Goal: Obtain resource: Obtain resource

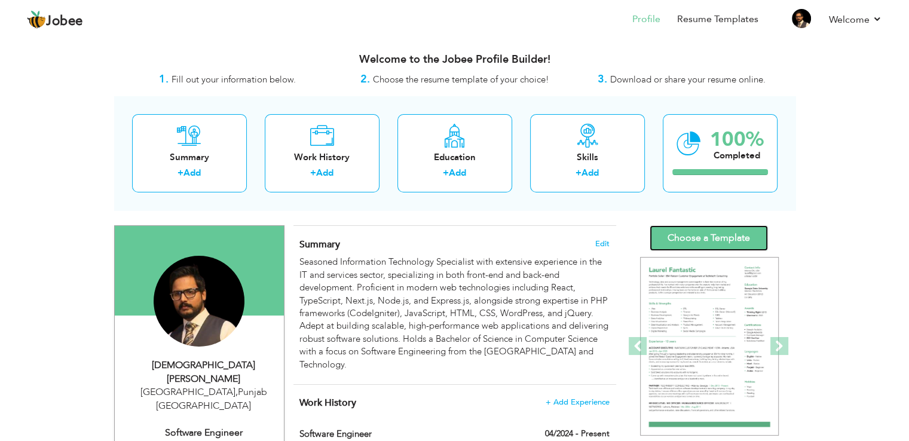
click at [693, 236] on link "Choose a Template" at bounding box center [709, 238] width 118 height 26
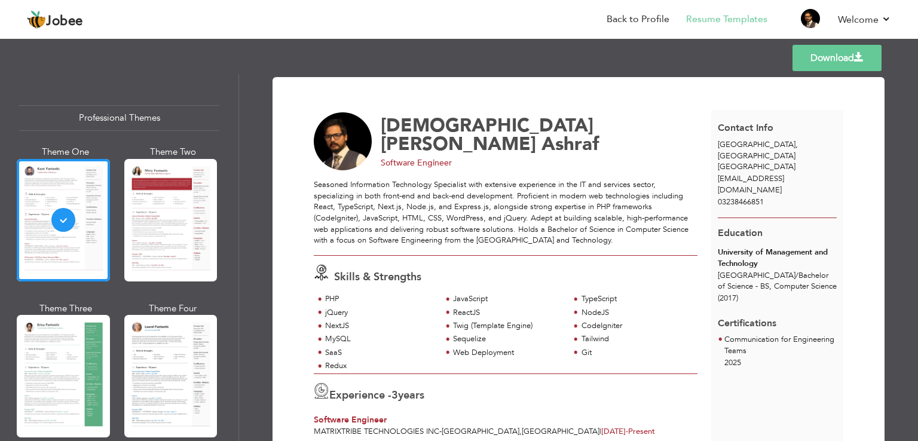
click at [842, 62] on link "Download" at bounding box center [837, 58] width 89 height 26
click at [855, 66] on link "Download" at bounding box center [837, 58] width 89 height 26
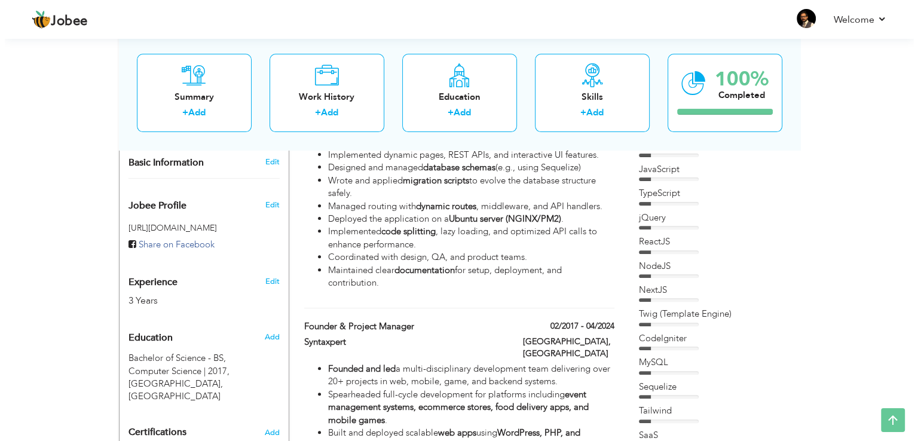
scroll to position [348, 0]
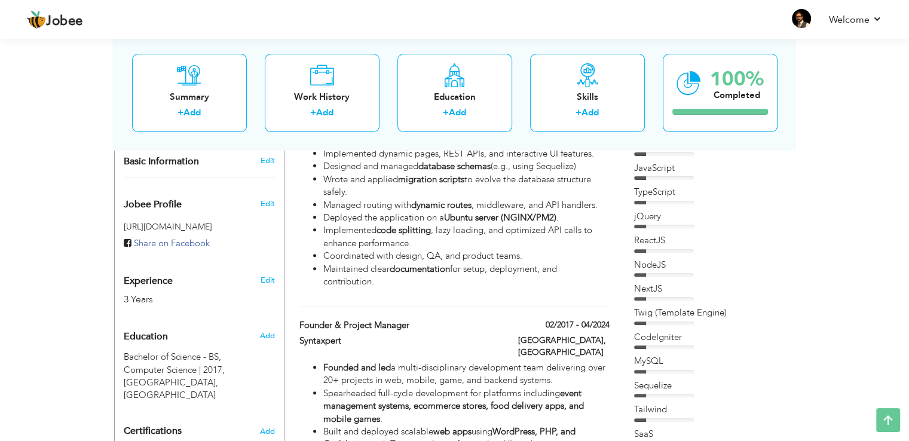
click at [275, 263] on div "Edit" at bounding box center [269, 277] width 28 height 29
select select "number:166"
select select "number:5"
type input "Software Engineer"
type input "[URL][DOMAIN_NAME][PERSON_NAME]"
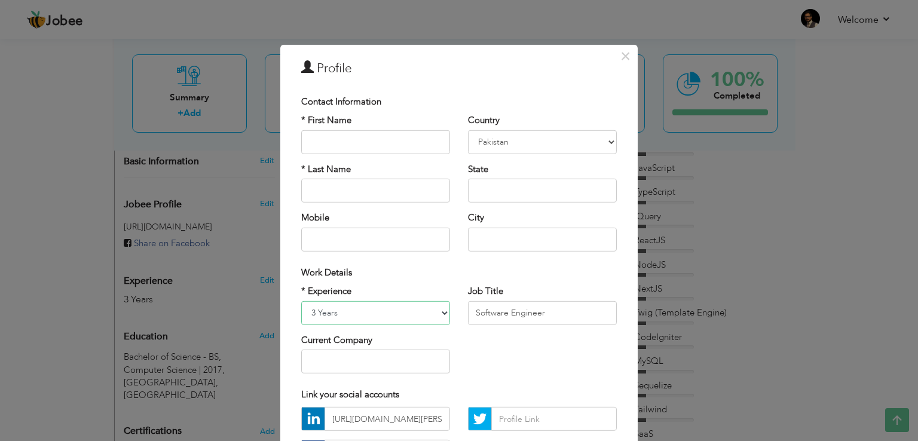
click at [347, 313] on select "Entry Level Less than 1 Year 1 Year 2 Years 3 Years 4 Years 5 Years 6 Years 7 Y…" at bounding box center [375, 313] width 149 height 24
select select "number:6"
click at [301, 301] on select "Entry Level Less than 1 Year 1 Year 2 Years 3 Years 4 Years 5 Years 6 Years 7 Y…" at bounding box center [375, 313] width 149 height 24
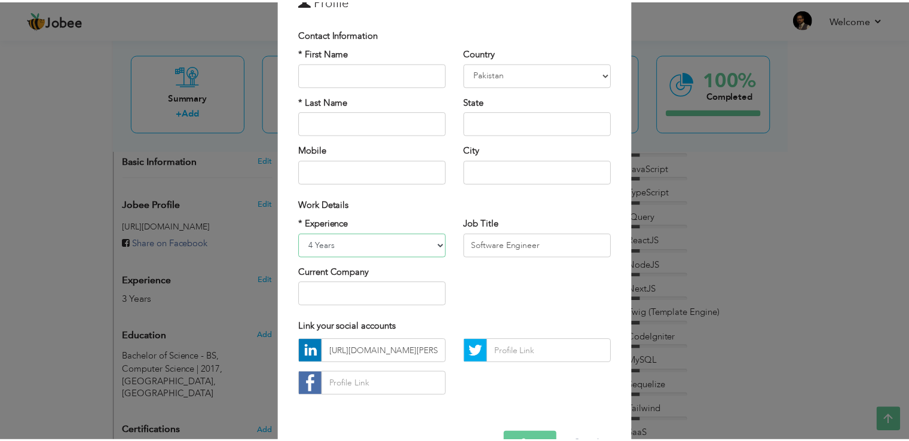
scroll to position [104, 0]
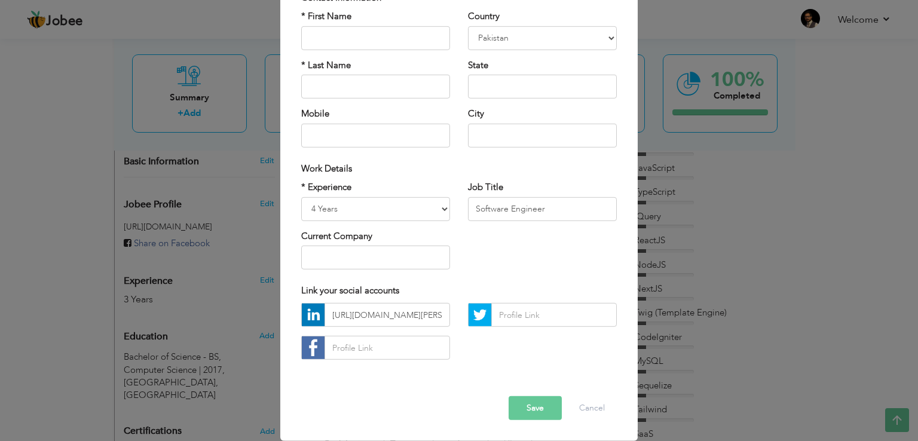
click at [550, 402] on button "Save" at bounding box center [535, 408] width 53 height 24
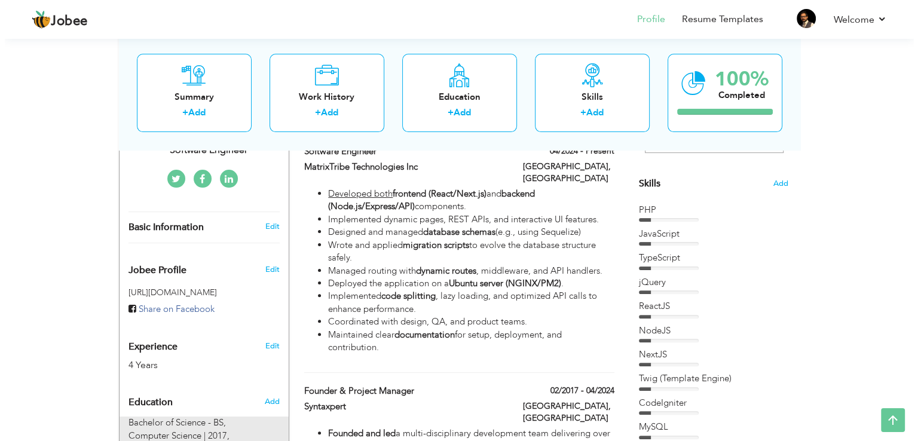
scroll to position [279, 0]
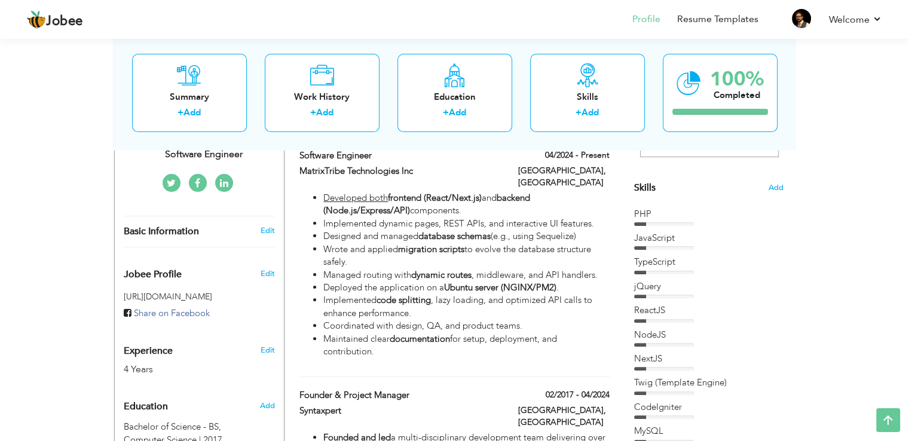
click at [263, 333] on div "Edit" at bounding box center [269, 347] width 28 height 29
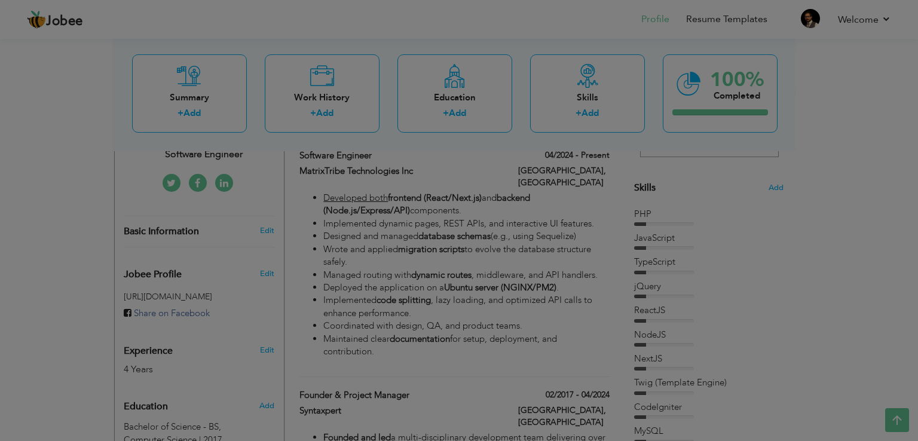
scroll to position [0, 0]
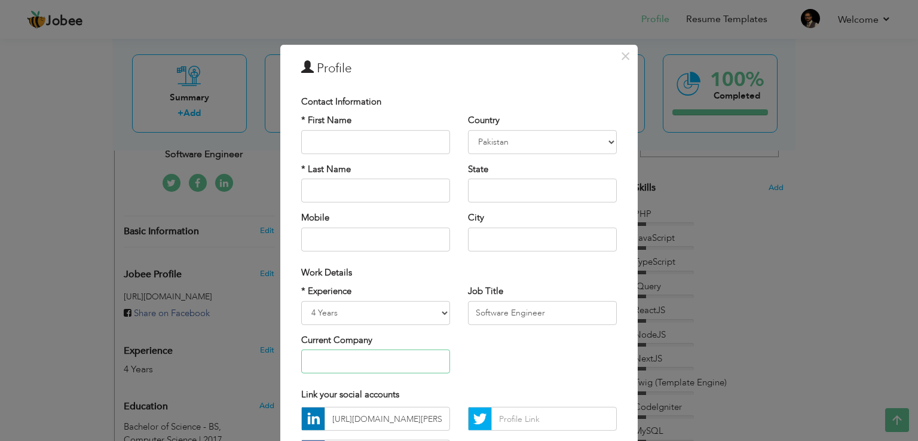
click at [378, 365] on input "text" at bounding box center [375, 362] width 149 height 24
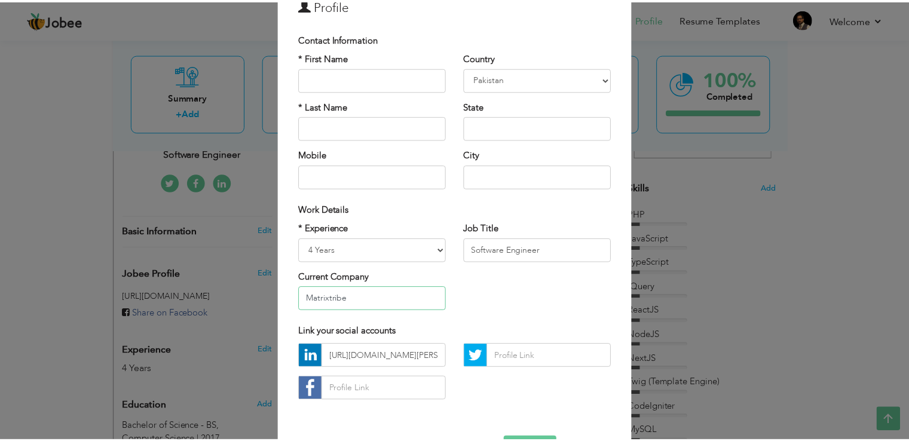
scroll to position [104, 0]
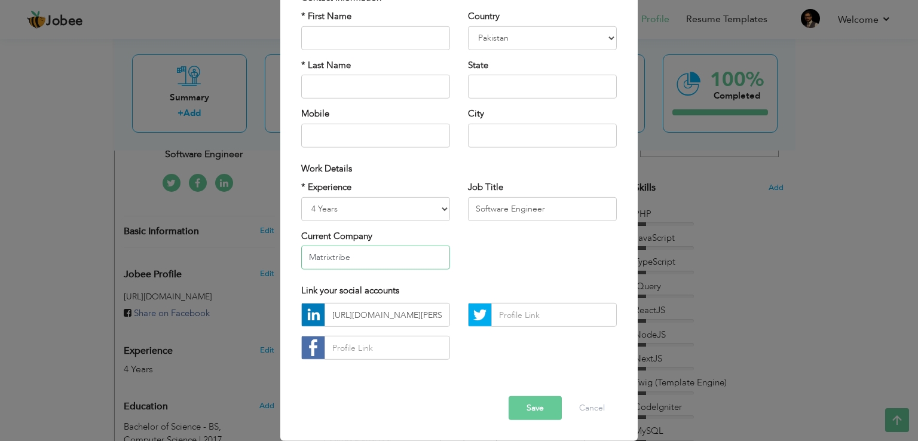
type input "Matrixtribe"
click at [535, 418] on button "Save" at bounding box center [535, 408] width 53 height 24
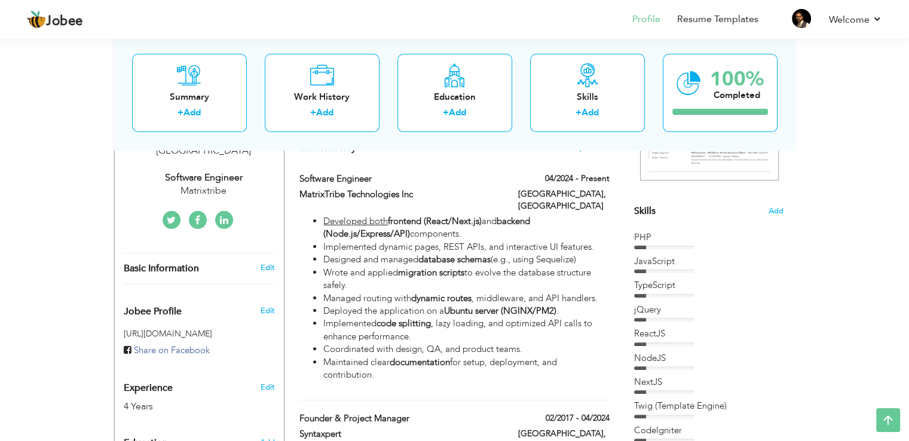
scroll to position [0, 0]
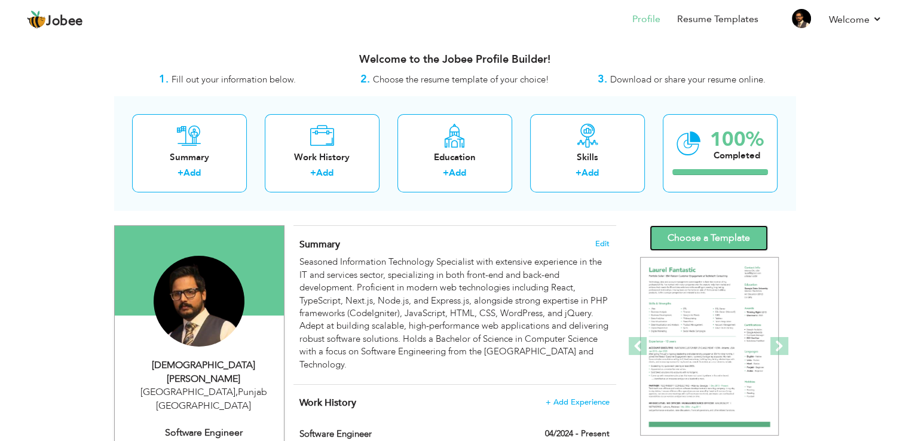
click at [668, 244] on link "Choose a Template" at bounding box center [709, 238] width 118 height 26
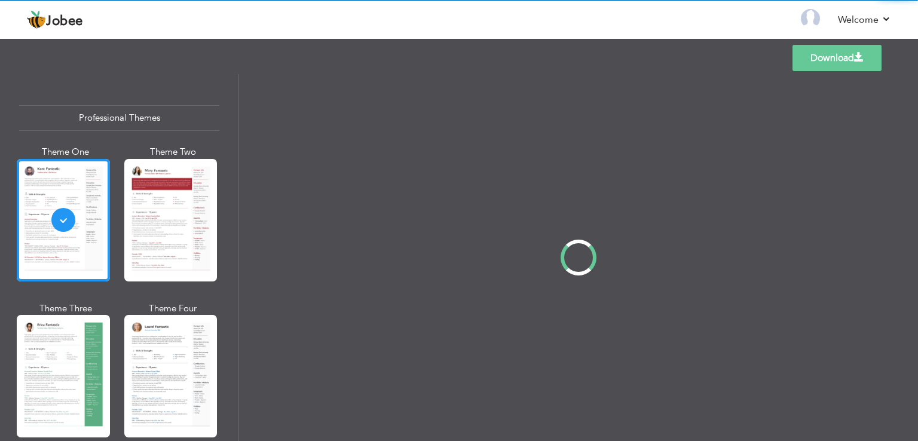
click at [72, 342] on div "Professional Themes Theme One Theme Two Theme Three Theme Four" at bounding box center [459, 257] width 918 height 367
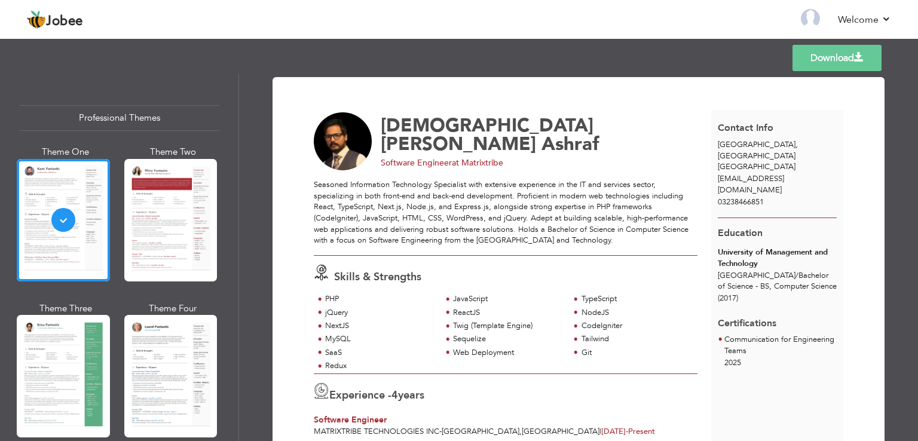
click at [72, 342] on div at bounding box center [63, 376] width 93 height 123
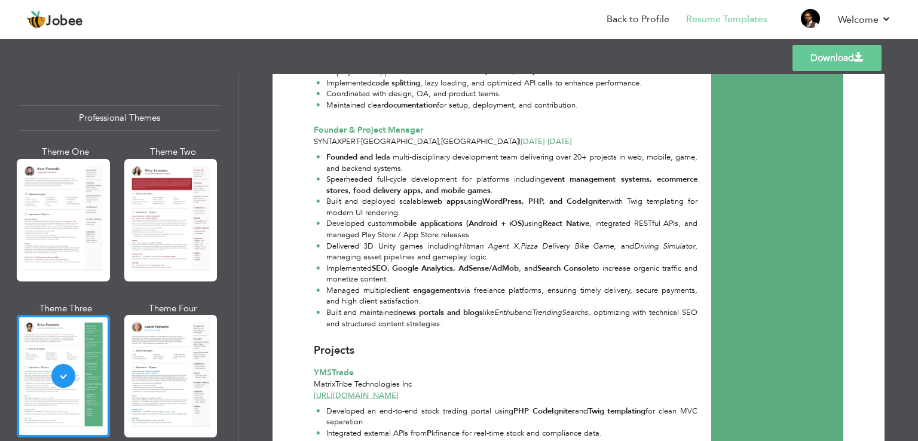
scroll to position [82, 0]
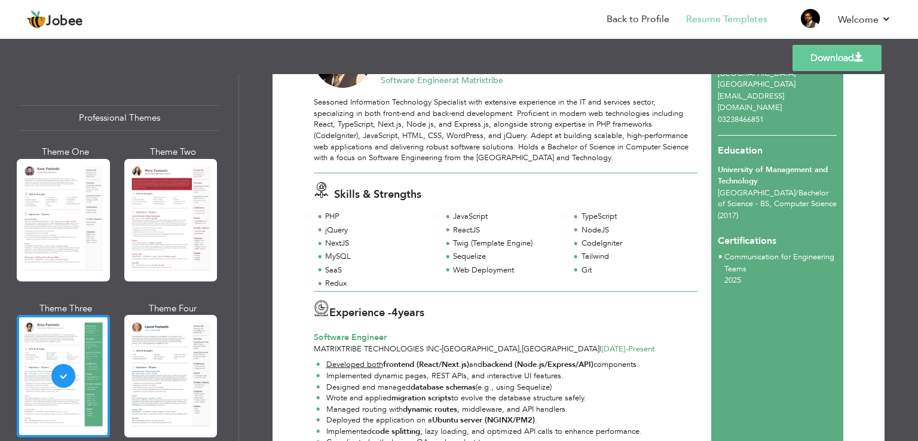
click at [845, 60] on link "Download" at bounding box center [837, 58] width 89 height 26
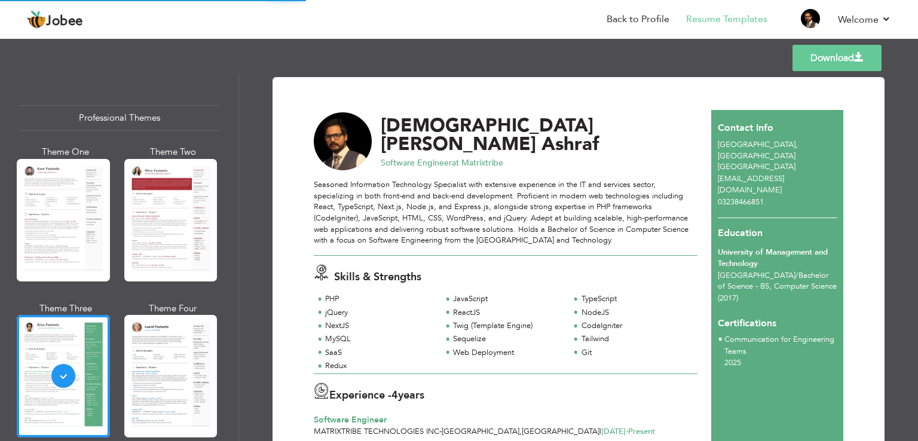
scroll to position [0, 0]
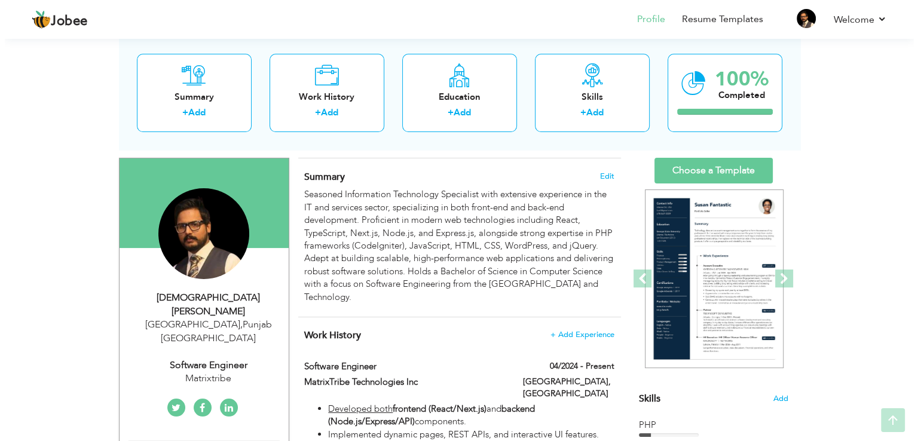
scroll to position [69, 0]
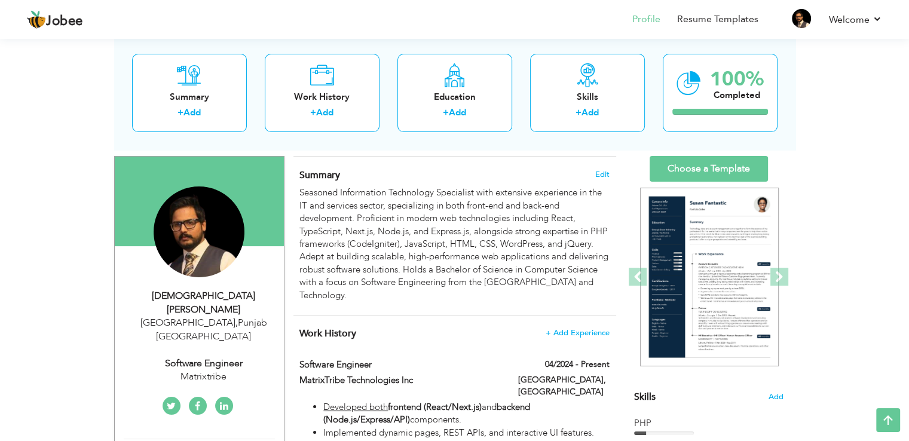
click at [241, 296] on div "[DEMOGRAPHIC_DATA][PERSON_NAME]" at bounding box center [204, 302] width 160 height 27
select select "number:166"
select select "number:6"
type input "Matrixtribe"
type input "Software Engineer"
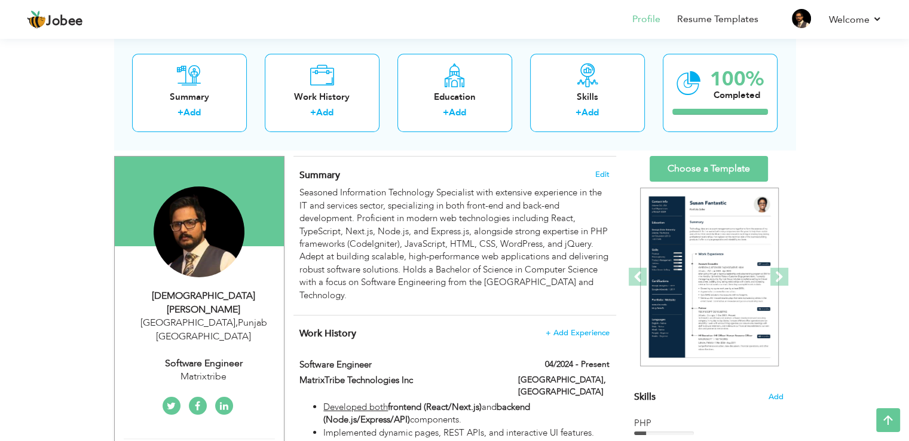
type input "[URL][DOMAIN_NAME][PERSON_NAME]"
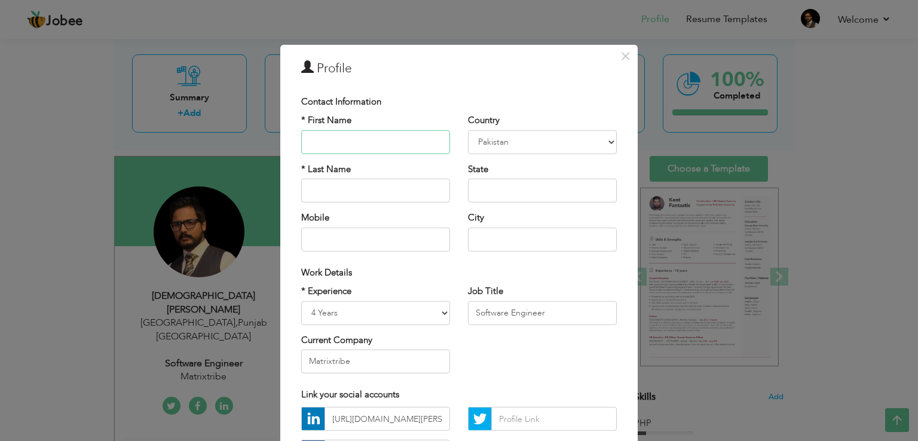
drag, startPoint x: 396, startPoint y: 148, endPoint x: 354, endPoint y: 148, distance: 41.8
click at [354, 148] on input "text" at bounding box center [375, 142] width 149 height 24
type input "[PERSON_NAME]"
drag, startPoint x: 371, startPoint y: 194, endPoint x: 258, endPoint y: 186, distance: 112.6
click at [258, 186] on div "× Profile Contact Information * First Name [PERSON_NAME] * Last Name" at bounding box center [459, 220] width 918 height 441
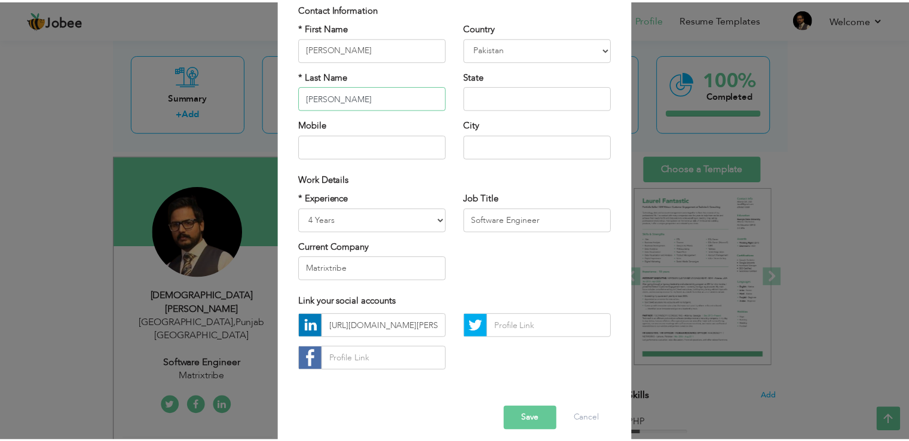
scroll to position [104, 0]
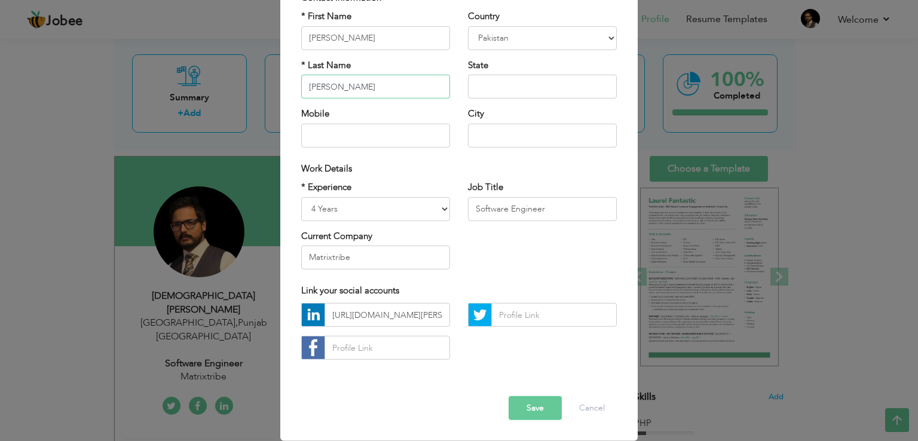
type input "[PERSON_NAME]"
click at [528, 409] on button "Save" at bounding box center [535, 408] width 53 height 24
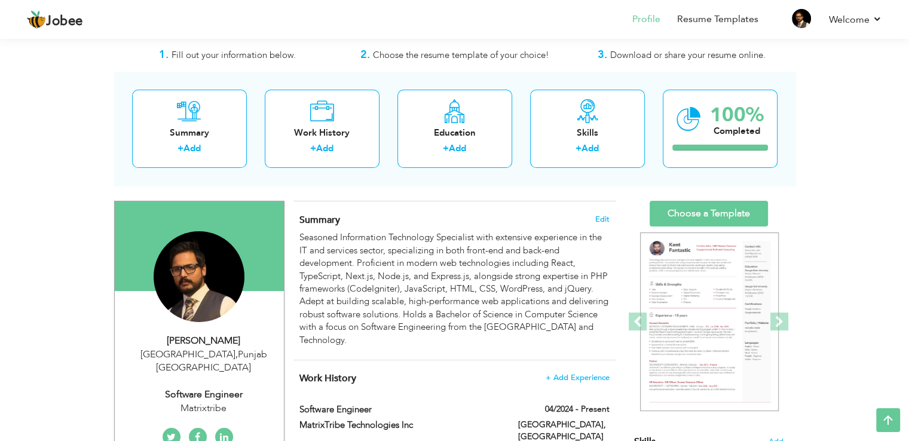
scroll to position [0, 0]
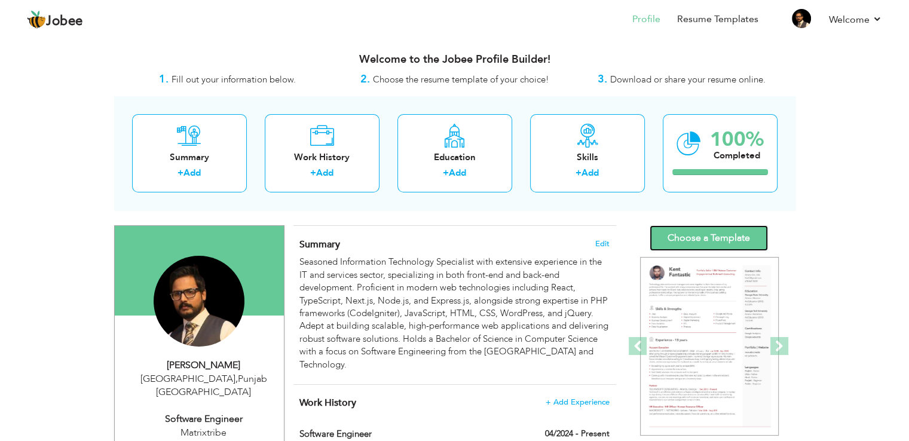
click at [701, 249] on link "Choose a Template" at bounding box center [709, 238] width 118 height 26
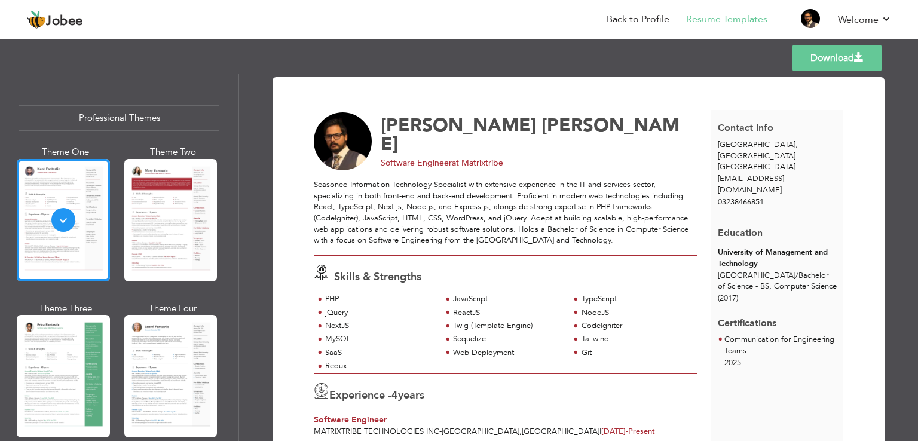
click at [860, 50] on link "Download" at bounding box center [837, 58] width 89 height 26
